Goal: Task Accomplishment & Management: Manage account settings

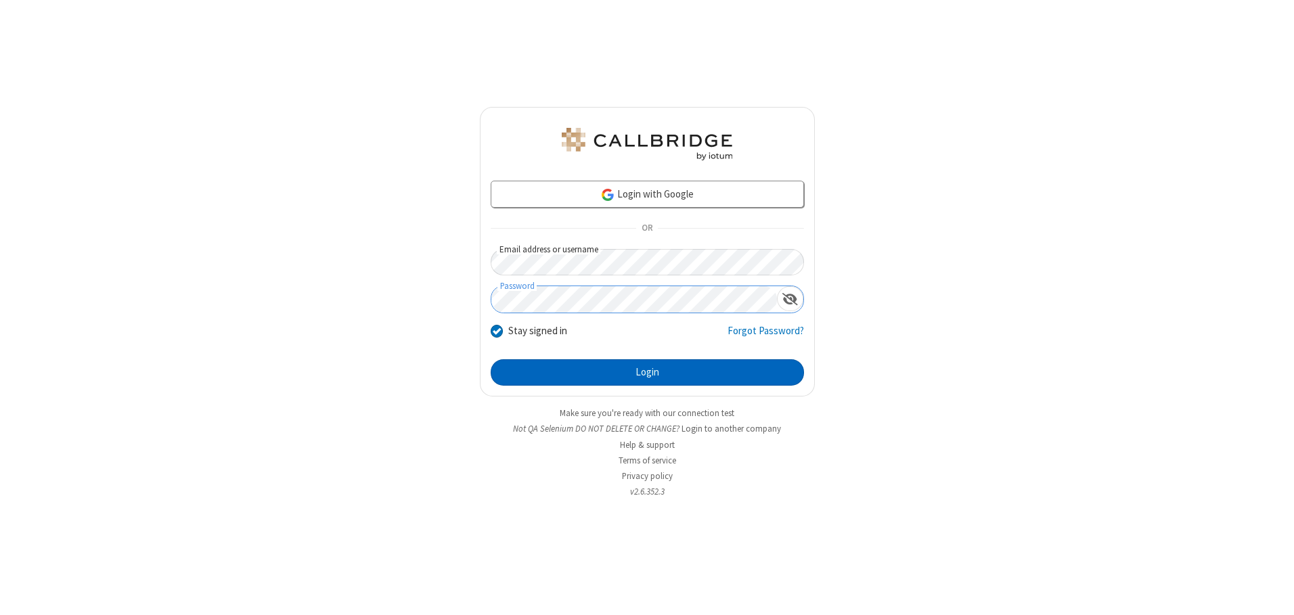
click at [647, 372] on button "Login" at bounding box center [647, 372] width 313 height 27
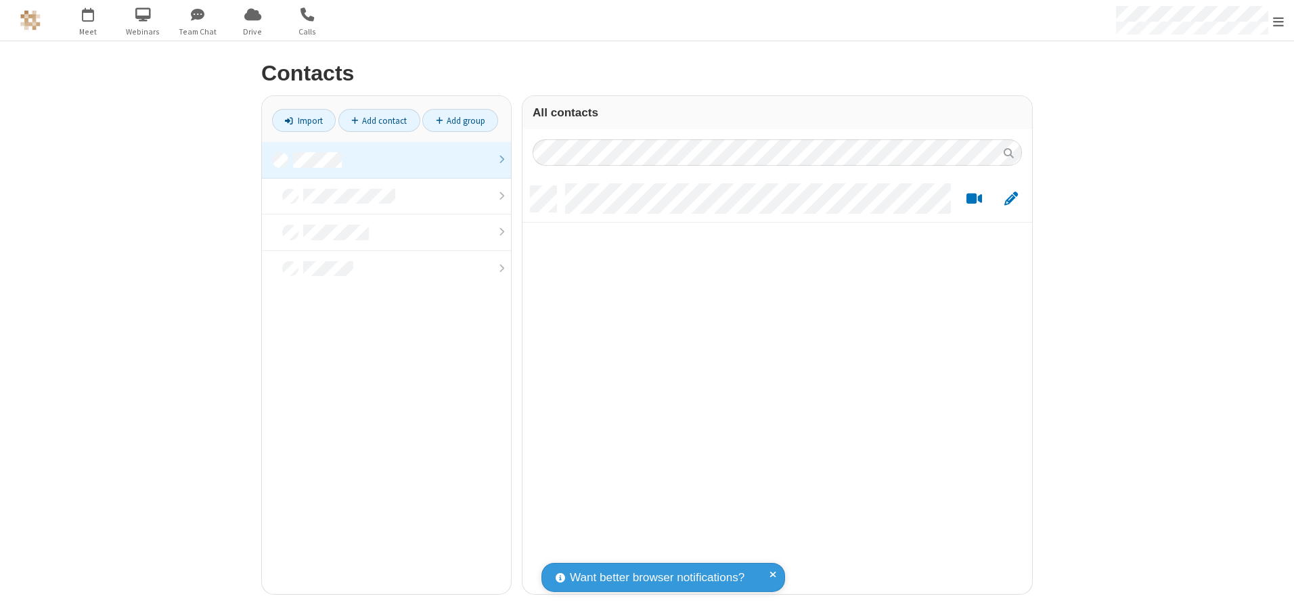
scroll to position [408, 500]
click at [387, 160] on link at bounding box center [386, 160] width 249 height 37
click at [379, 120] on link "Add contact" at bounding box center [379, 120] width 82 height 23
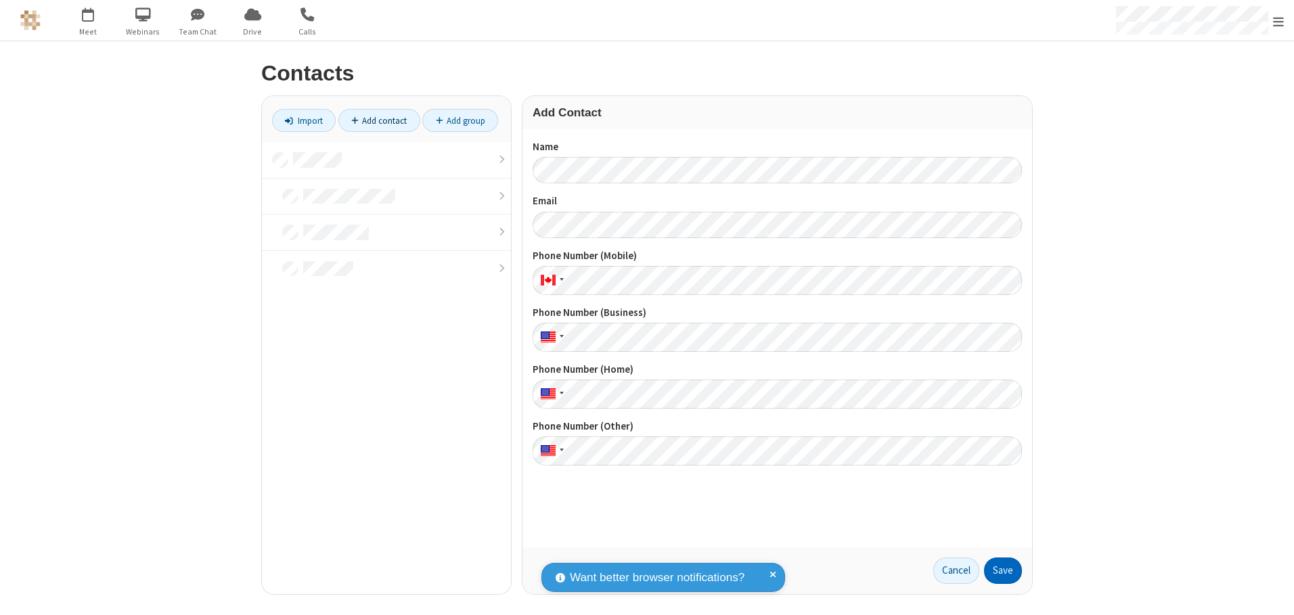
click at [1003, 571] on button "Save" at bounding box center [1003, 571] width 38 height 27
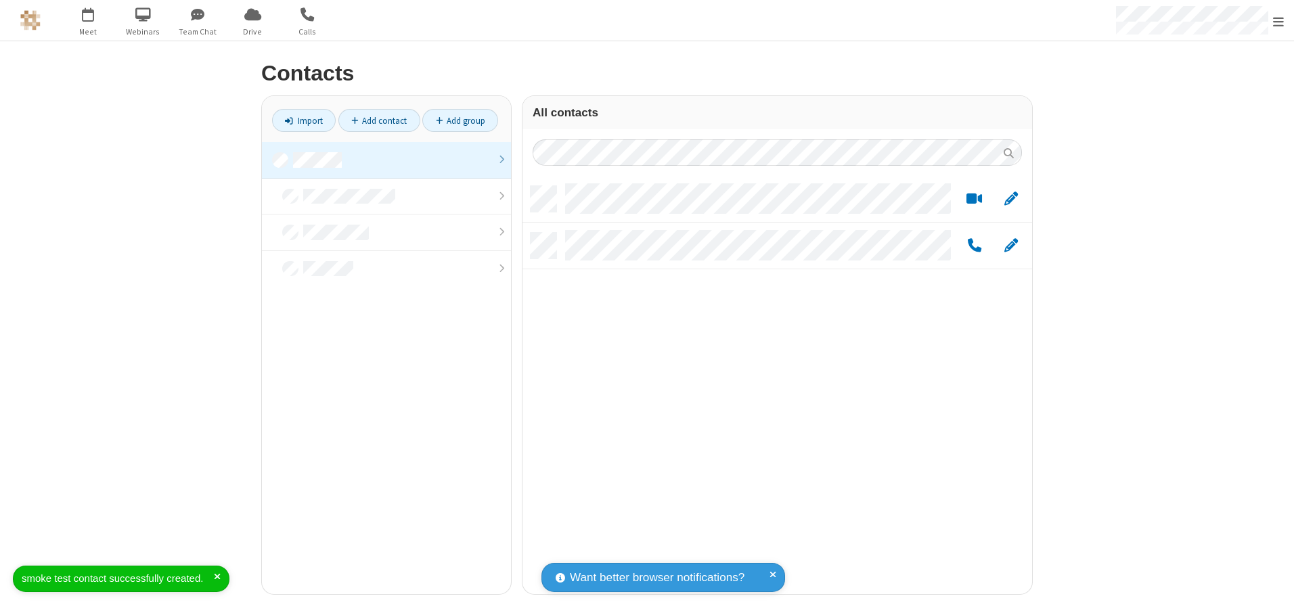
scroll to position [408, 500]
click at [379, 120] on link "Add contact" at bounding box center [379, 120] width 82 height 23
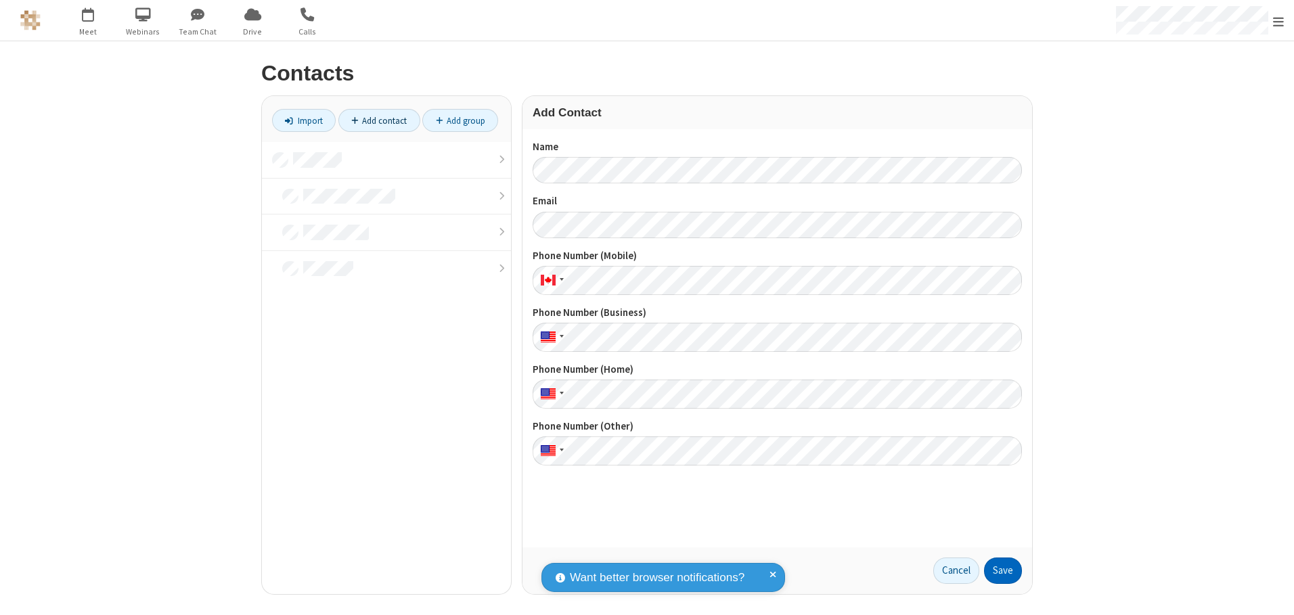
click at [1003, 571] on button "Save" at bounding box center [1003, 571] width 38 height 27
